Goal: Navigation & Orientation: Go to known website

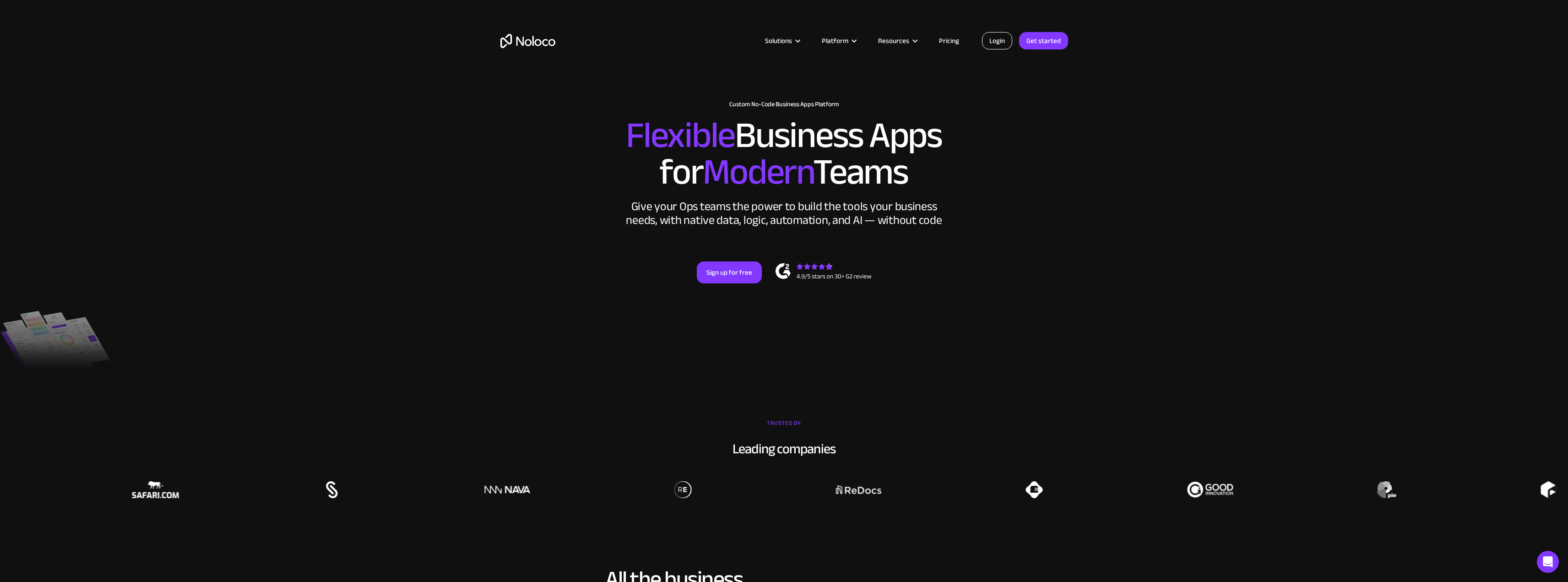
click at [1006, 43] on link "Login" at bounding box center [996, 40] width 30 height 17
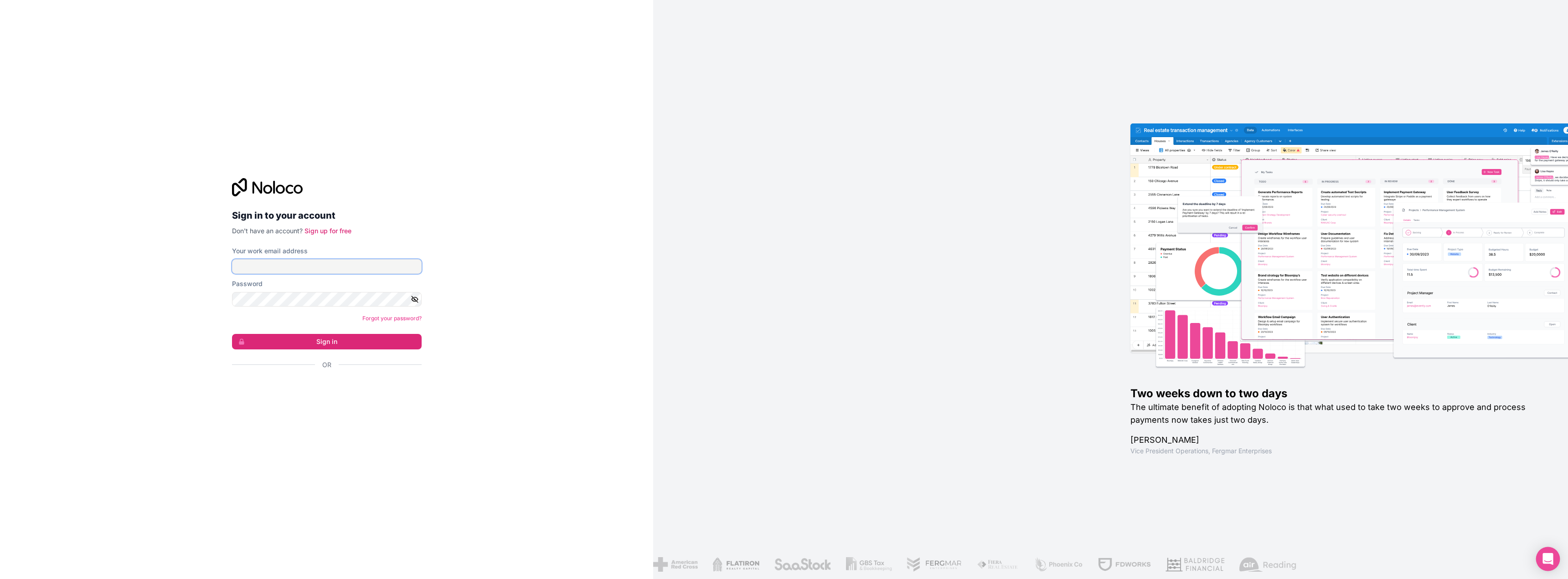
type input "ogastelum@environmentalautomation.com"
click at [1551, 558] on icon "Open Intercom Messenger" at bounding box center [1547, 558] width 10 height 12
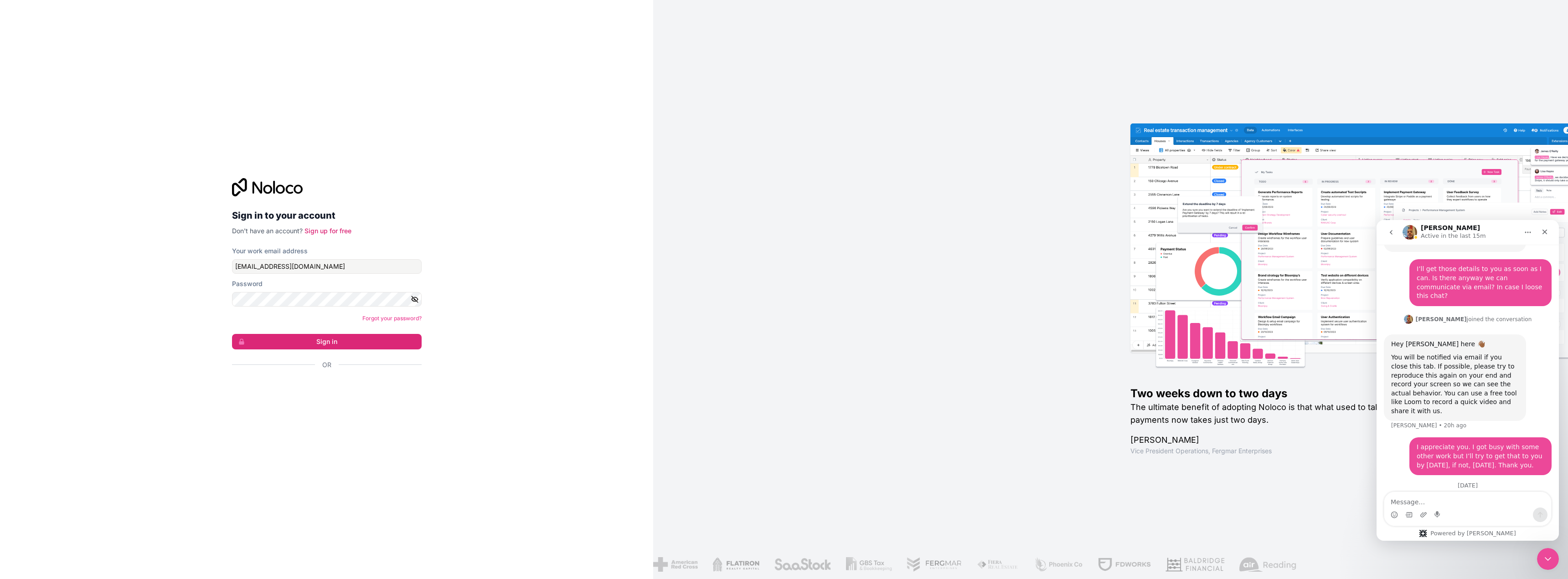
scroll to position [556, 0]
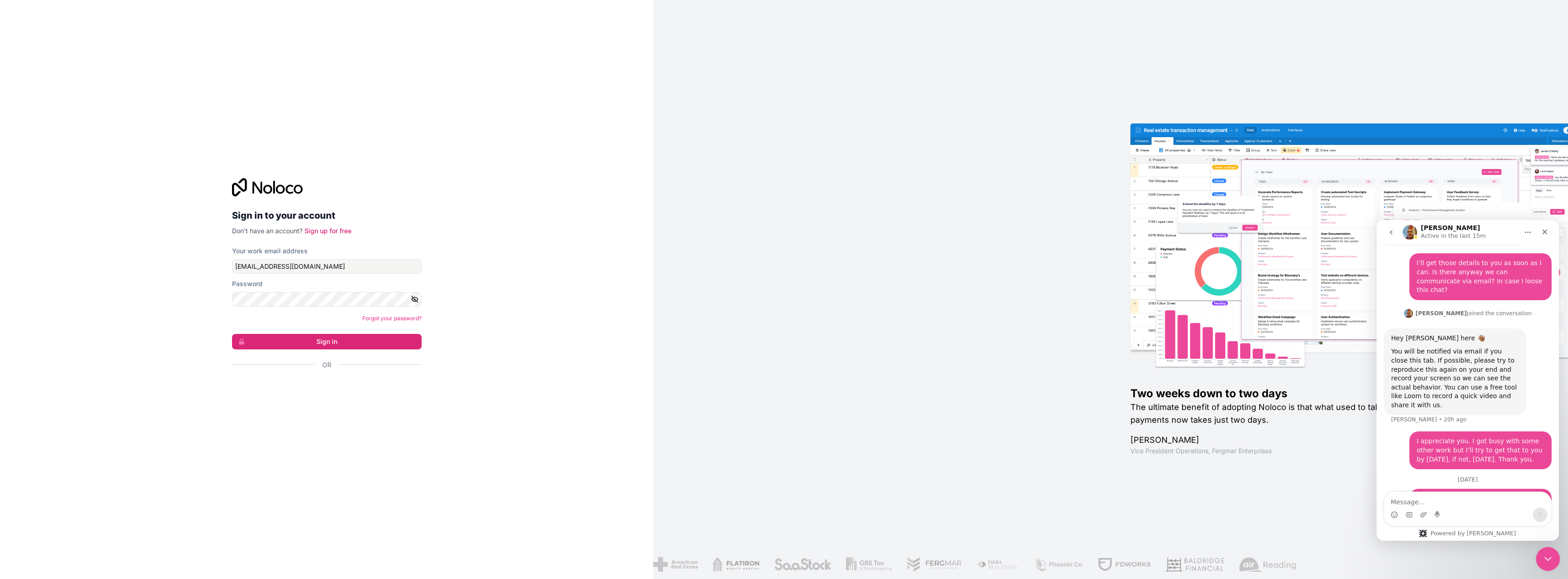
click at [1552, 554] on icon "Close Intercom Messenger" at bounding box center [1547, 558] width 11 height 11
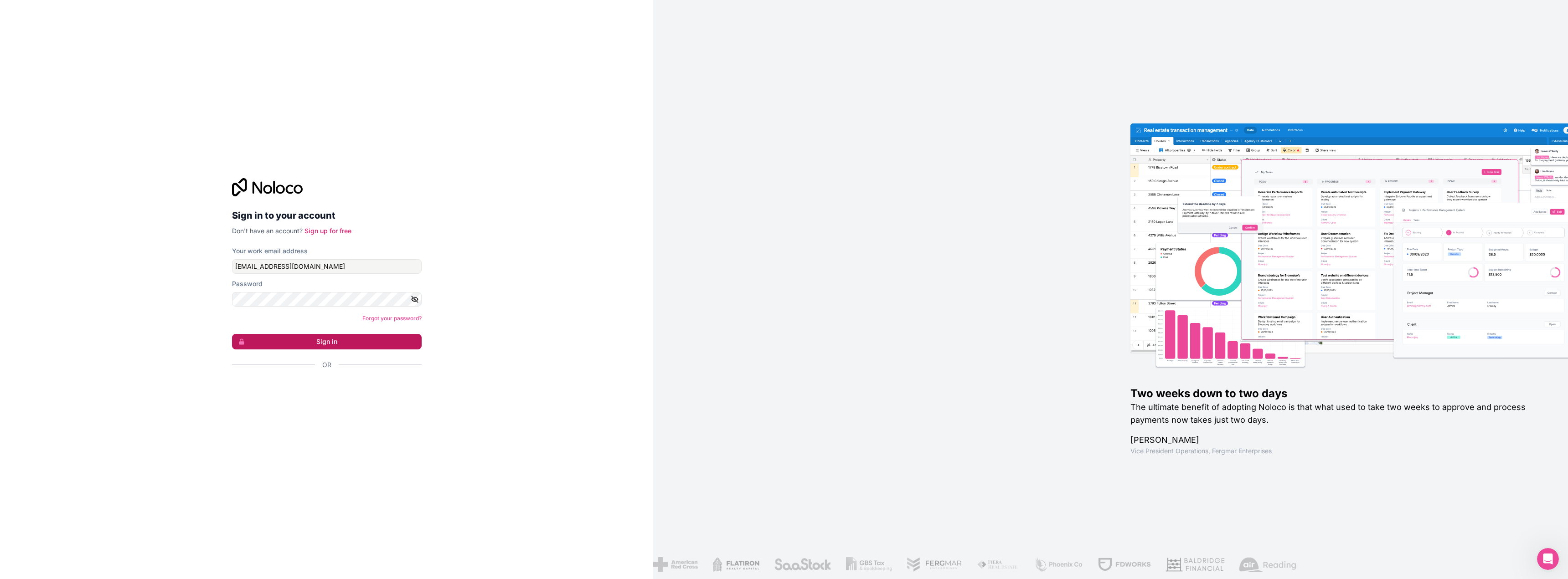
click at [331, 340] on button "Sign in" at bounding box center [327, 341] width 190 height 15
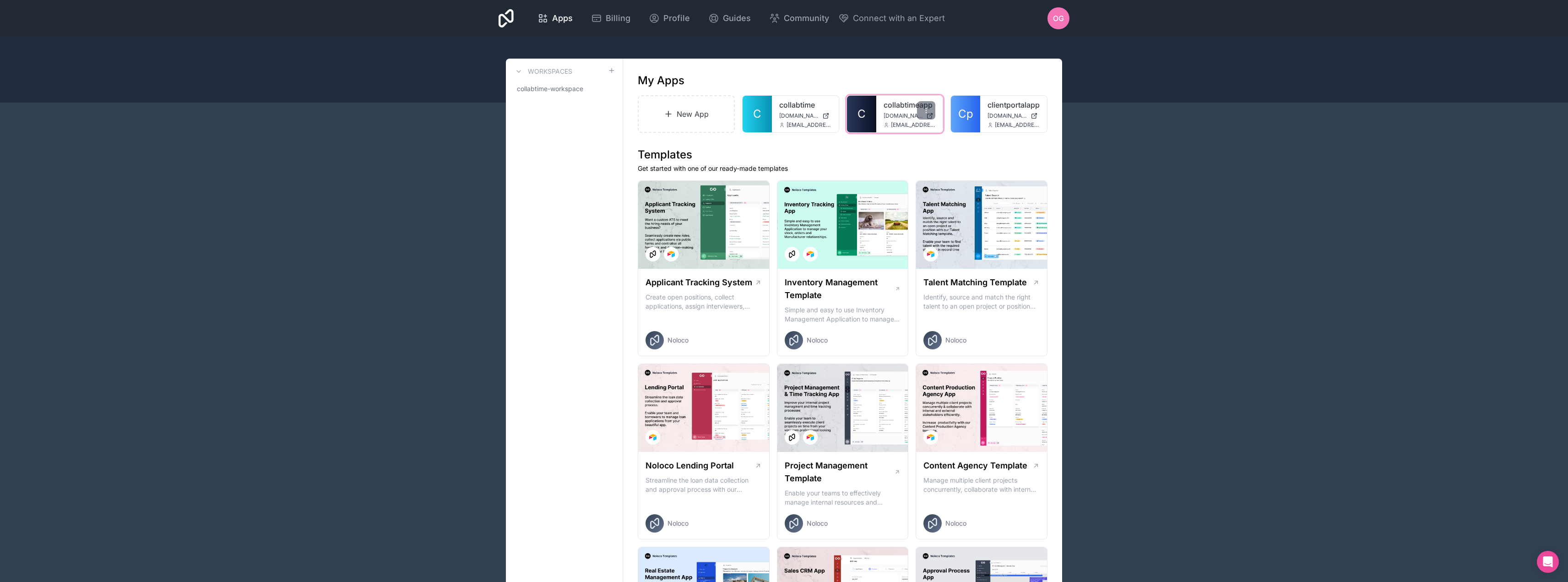
click at [902, 115] on span "collabtimeapp.noloco.co" at bounding box center [903, 116] width 39 height 7
click at [1547, 562] on icon "Open Intercom Messenger" at bounding box center [1547, 561] width 10 height 12
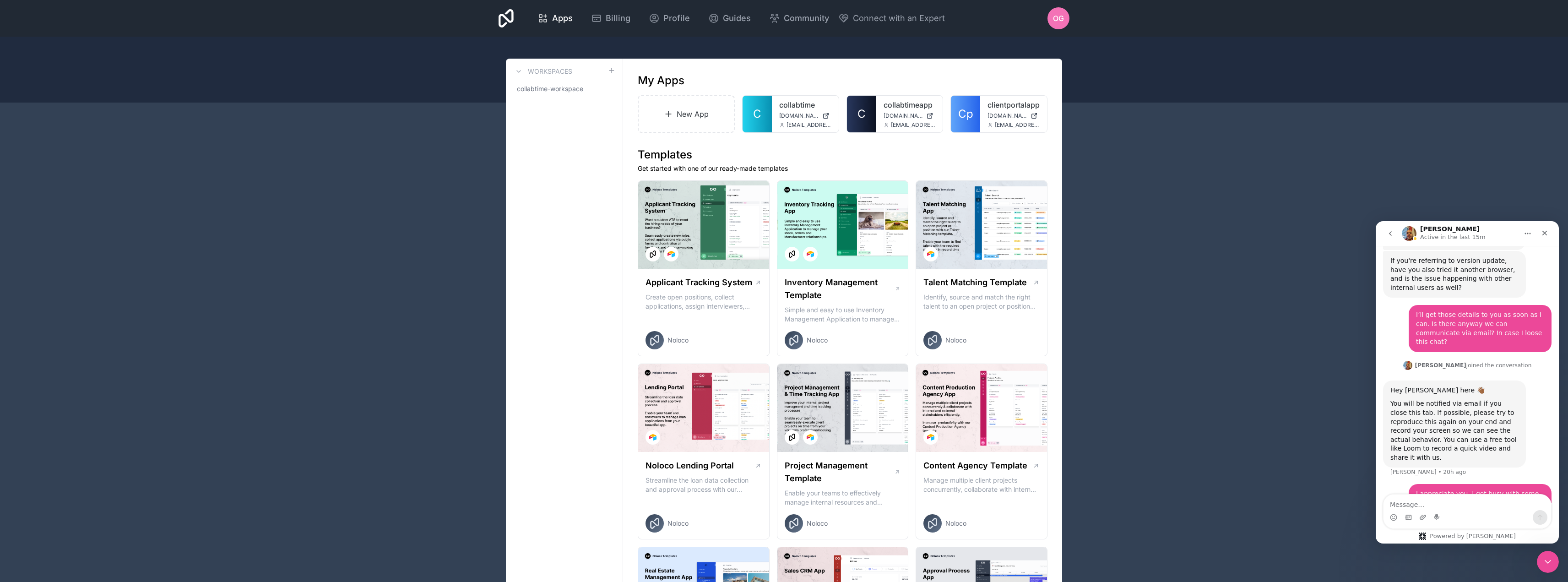
scroll to position [559, 0]
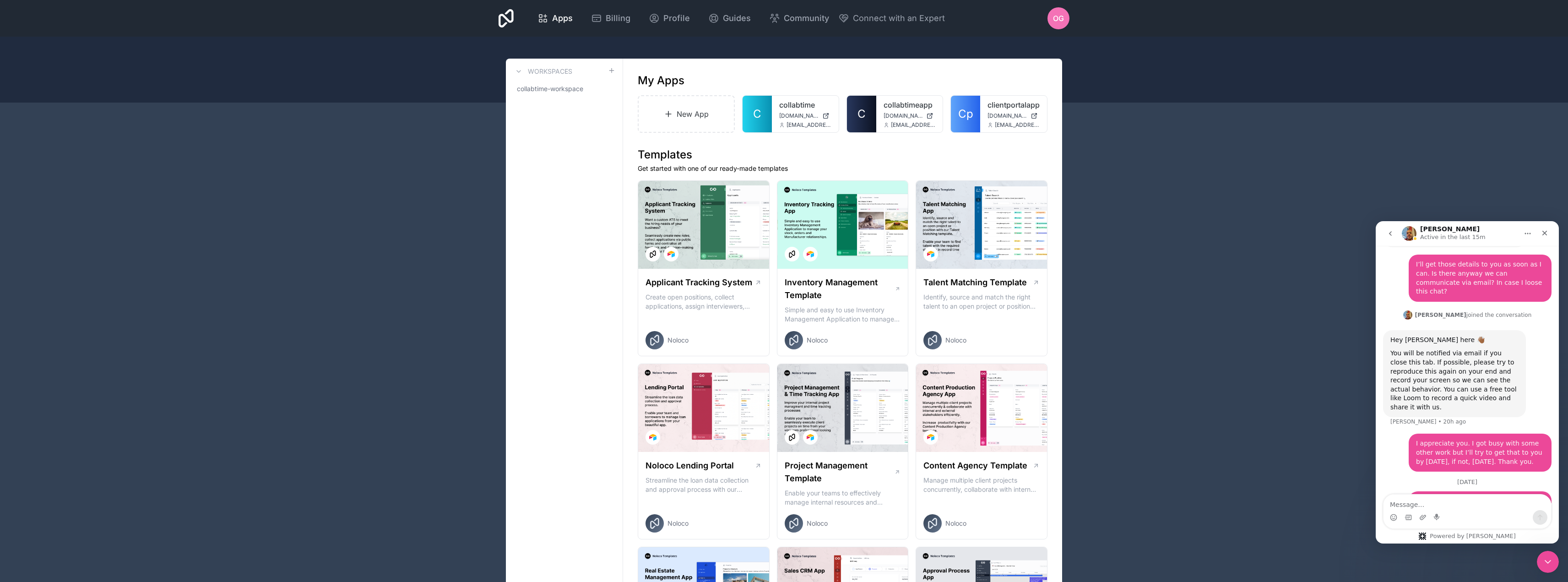
click at [1554, 562] on div "Close Intercom Messenger" at bounding box center [1547, 561] width 22 height 22
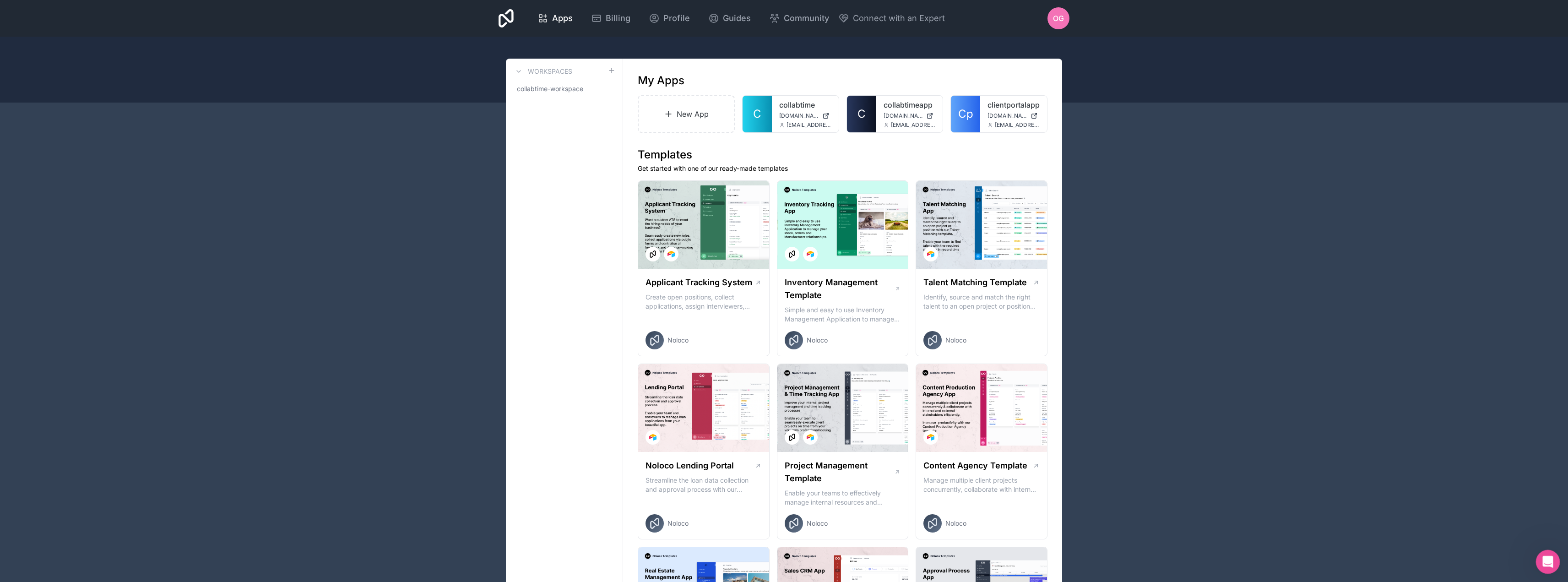
click at [1545, 561] on icon "Open Intercom Messenger" at bounding box center [1547, 561] width 15 height 15
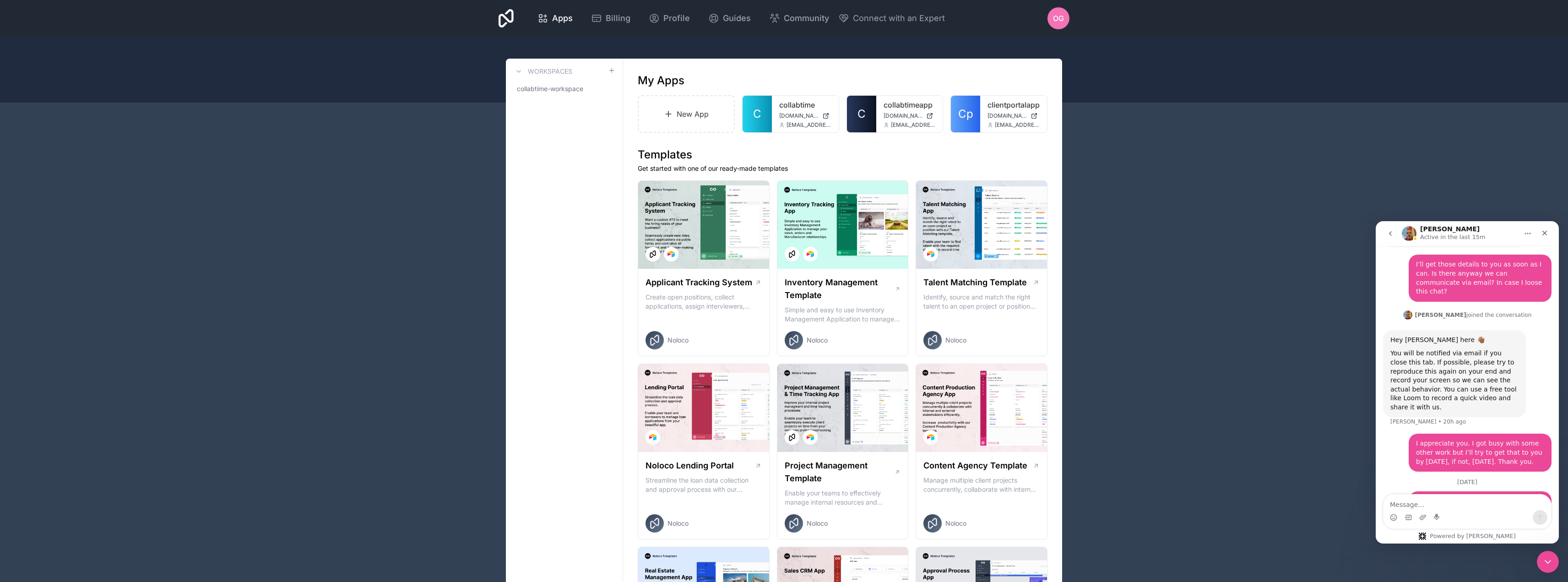
drag, startPoint x: 3072, startPoint y: 1110, endPoint x: 1537, endPoint y: 559, distance: 1630.9
click at [1536, 558] on div "Close Intercom Messenger" at bounding box center [1547, 561] width 22 height 22
